Goal: Navigation & Orientation: Find specific page/section

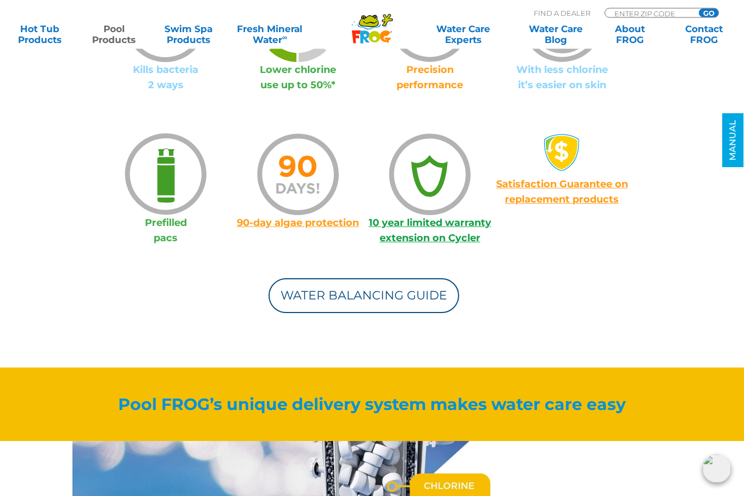
scroll to position [924, 0]
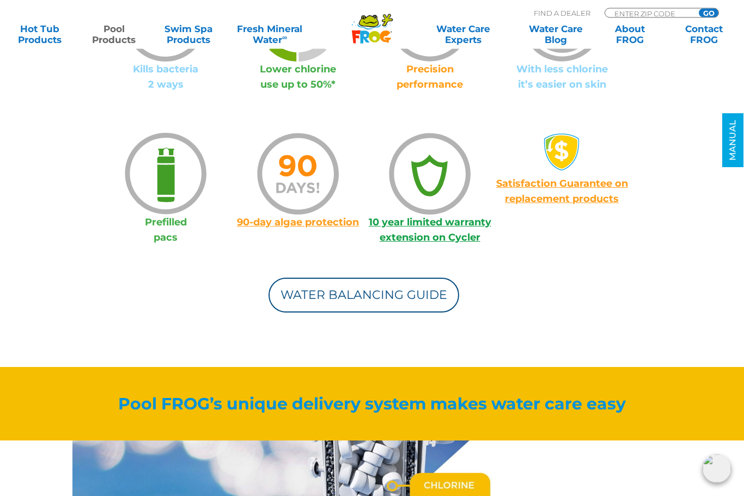
click at [455, 243] on span "10 year limited warranty extension on Cycler" at bounding box center [430, 230] width 123 height 27
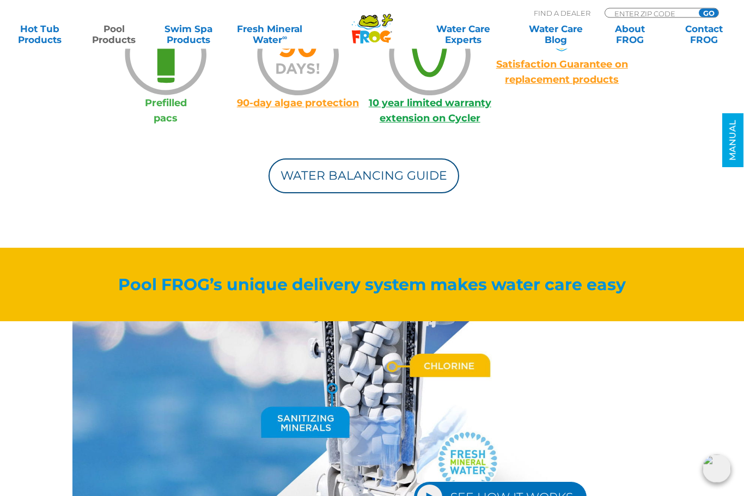
scroll to position [1046, 0]
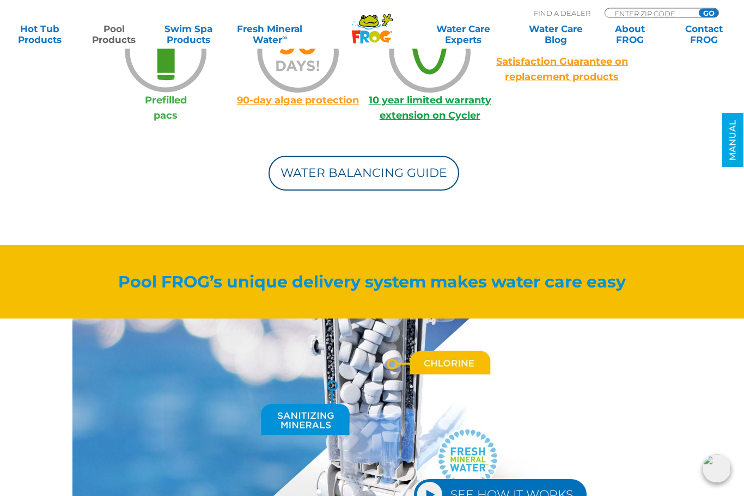
click at [430, 129] on div "Water Balancing Guide" at bounding box center [364, 158] width 528 height 68
click at [445, 76] on img at bounding box center [430, 52] width 82 height 82
click at [432, 111] on span "10 year limited warranty extension on Cycler" at bounding box center [430, 108] width 123 height 27
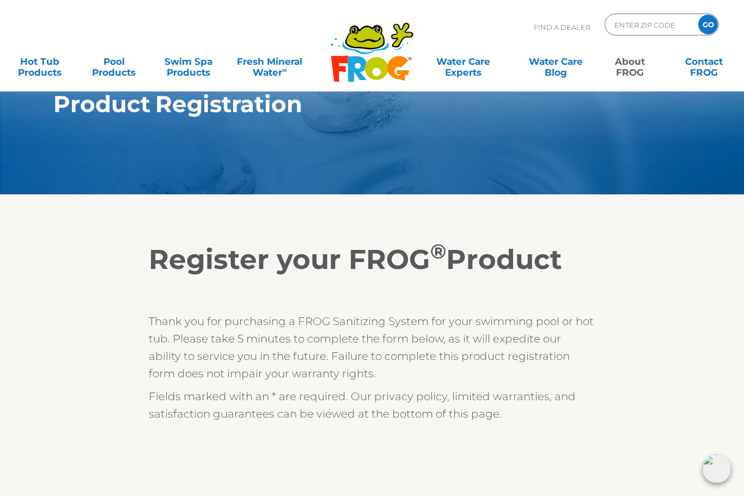
scroll to position [17, 0]
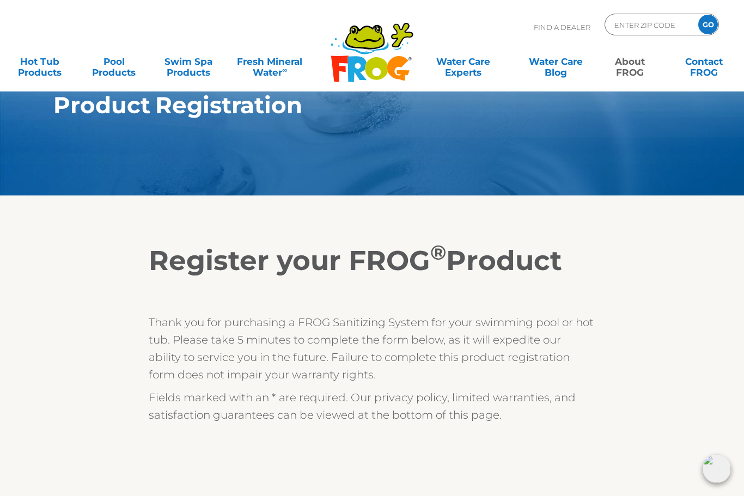
click at [630, 28] on input "ENTER ZIP CODE" at bounding box center [650, 25] width 74 height 16
type input "7y790"
click at [708, 25] on input "GO" at bounding box center [708, 25] width 20 height 20
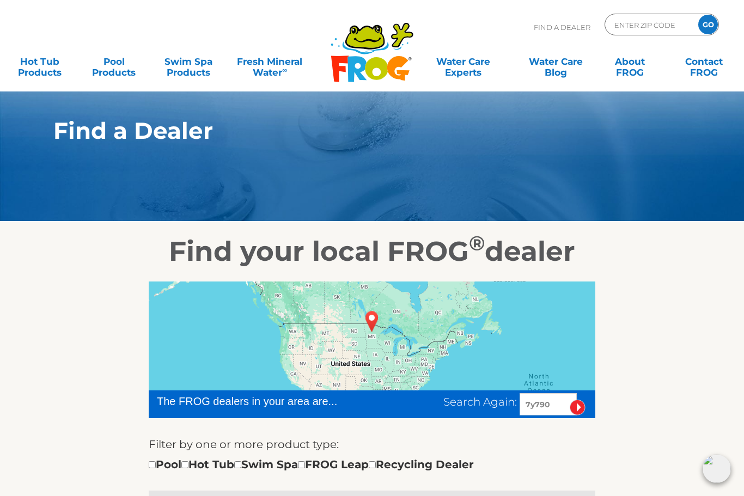
click at [642, 19] on input "ENTER ZIP CODE" at bounding box center [650, 25] width 74 height 16
type input "77904"
click at [707, 30] on input "GO" at bounding box center [708, 25] width 20 height 20
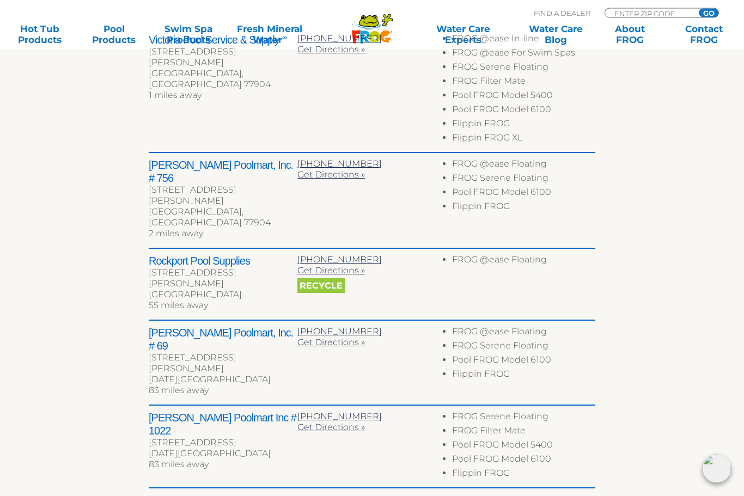
scroll to position [492, 0]
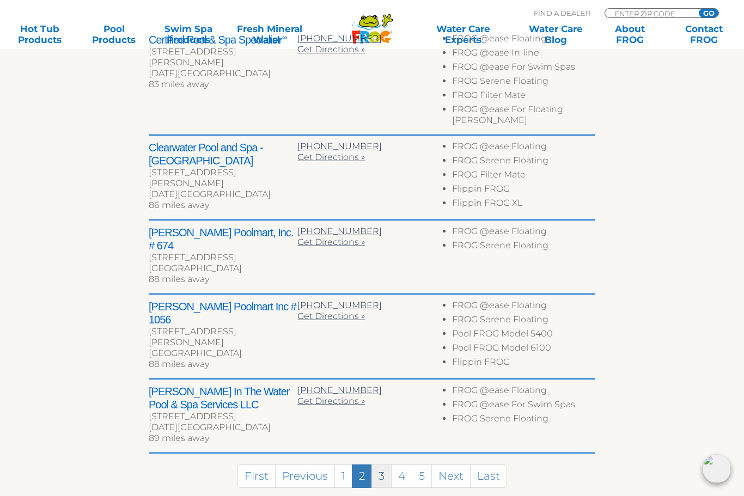
click at [379, 465] on link "3" at bounding box center [381, 476] width 20 height 23
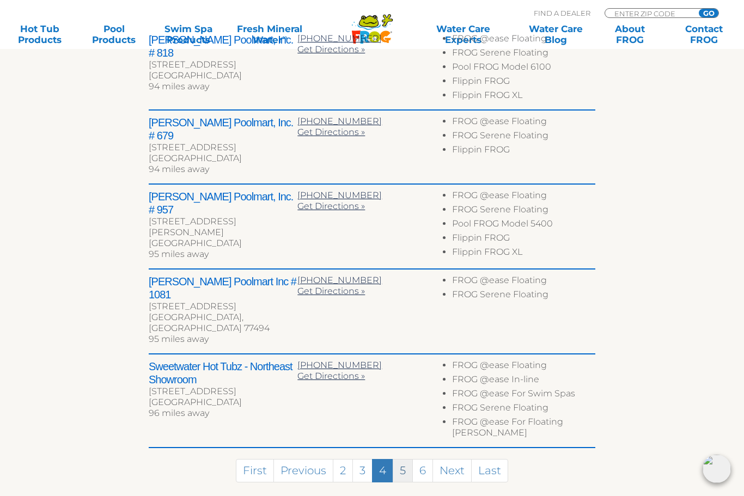
click at [403, 459] on link "5" at bounding box center [403, 470] width 20 height 23
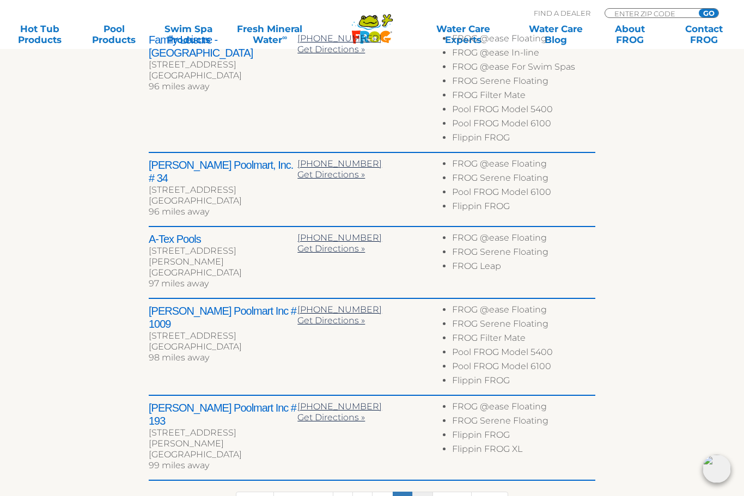
click at [418, 492] on link "6" at bounding box center [422, 503] width 21 height 23
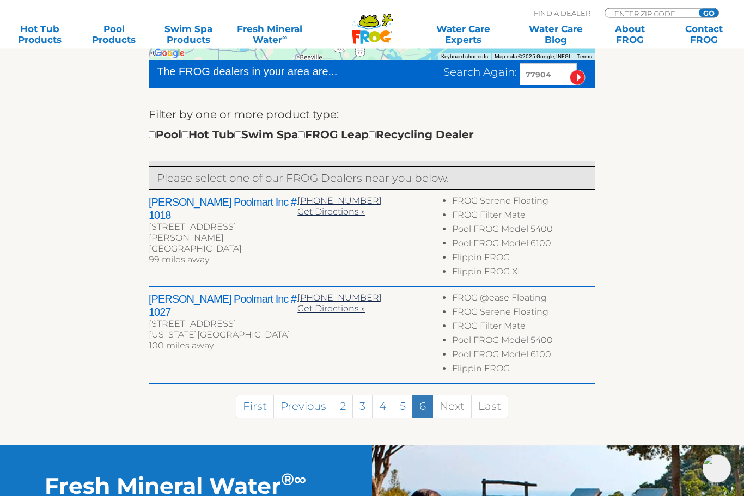
scroll to position [363, 0]
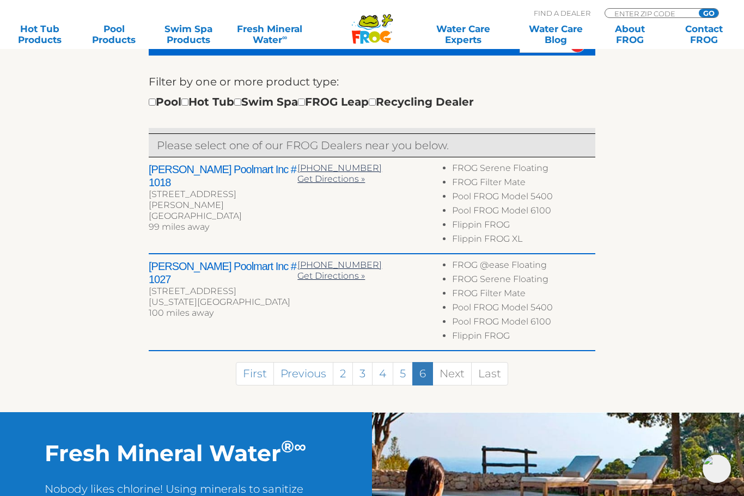
click at [156, 100] on input "checkbox" at bounding box center [152, 102] width 7 height 7
checkbox input "true"
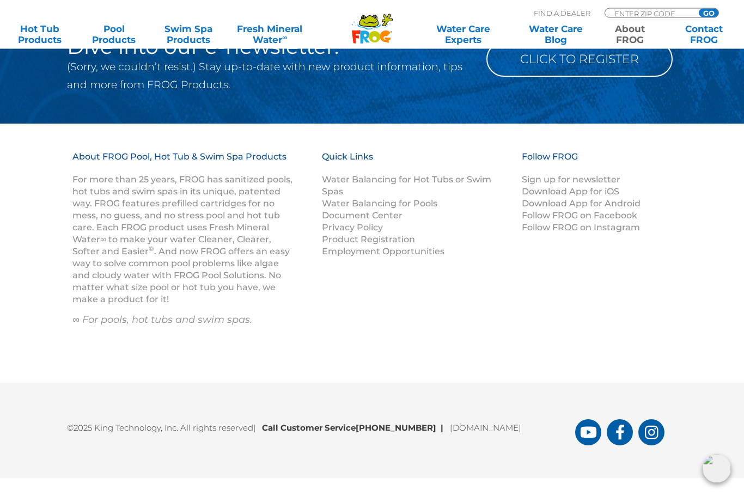
scroll to position [611, 0]
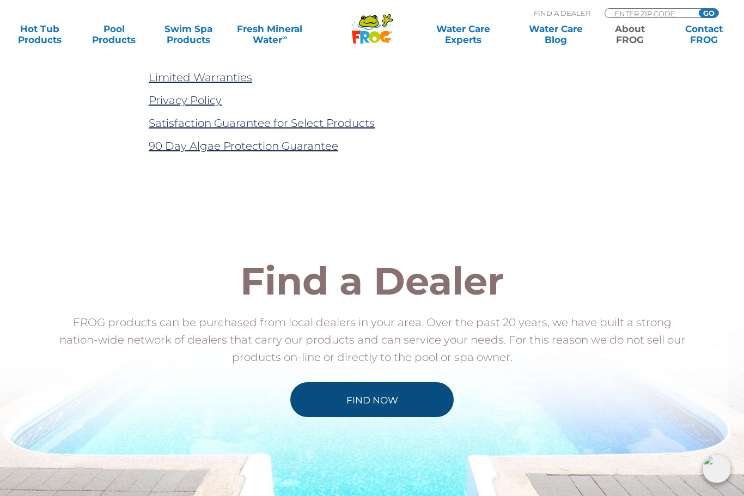
click at [420, 411] on link "Find Now" at bounding box center [371, 399] width 163 height 35
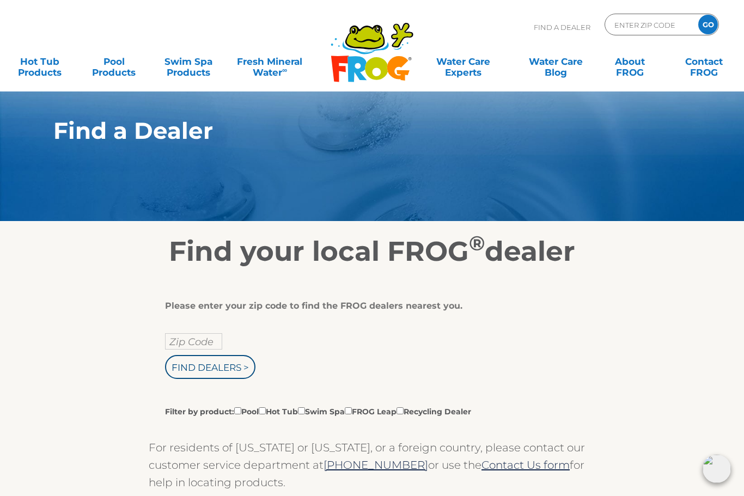
click at [178, 350] on input "Zip Code" at bounding box center [193, 341] width 57 height 16
type input "Zip Code"
